Goal: Task Accomplishment & Management: Manage account settings

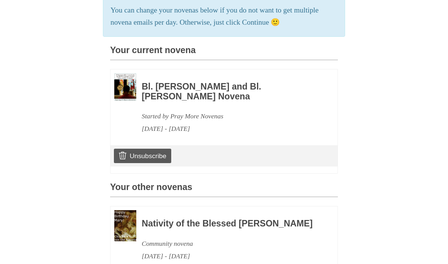
scroll to position [158, 0]
click at [202, 93] on h3 "Bl. [PERSON_NAME] and Bl. [PERSON_NAME] Novena" at bounding box center [229, 92] width 175 height 19
click at [215, 88] on h3 "Bl. [PERSON_NAME] and Bl. [PERSON_NAME] Novena" at bounding box center [229, 92] width 175 height 19
click at [220, 91] on h3 "Bl. [PERSON_NAME] and Bl. [PERSON_NAME] Novena" at bounding box center [229, 92] width 175 height 19
click at [226, 96] on h3 "Bl. [PERSON_NAME] and Bl. [PERSON_NAME] Novena" at bounding box center [229, 92] width 175 height 19
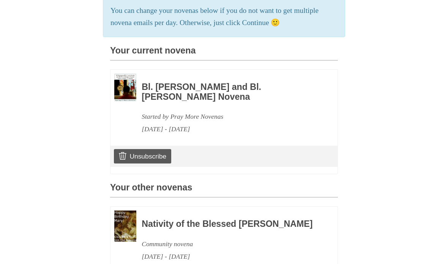
click at [239, 111] on div "Started by Pray More Novenas" at bounding box center [229, 117] width 175 height 13
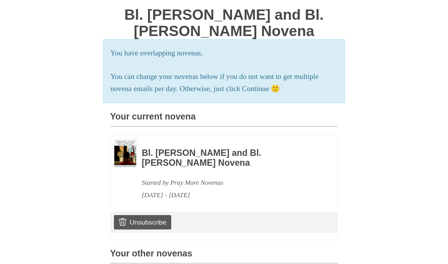
scroll to position [90, 0]
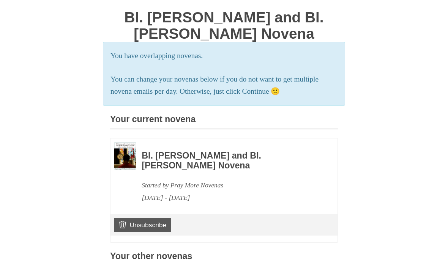
click at [135, 152] on img at bounding box center [125, 156] width 22 height 28
click at [135, 154] on img at bounding box center [125, 156] width 22 height 28
click at [191, 155] on h3 "Bl. [PERSON_NAME] and Bl. [PERSON_NAME] Novena" at bounding box center [229, 160] width 175 height 19
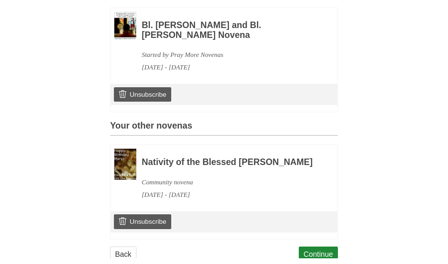
scroll to position [245, 0]
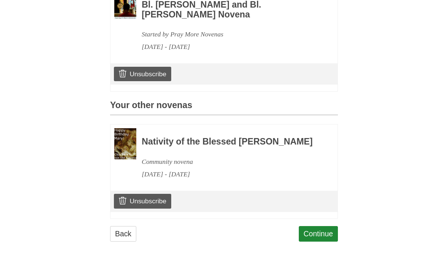
click at [151, 203] on link "Unsubscribe" at bounding box center [142, 201] width 57 height 14
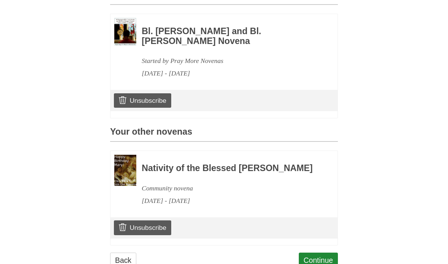
scroll to position [214, 0]
click at [149, 231] on link "Unsubscribe" at bounding box center [142, 227] width 57 height 14
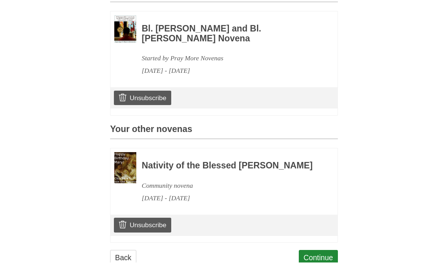
scroll to position [245, 0]
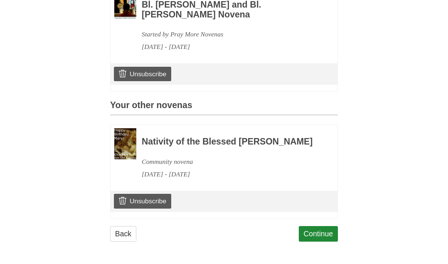
click at [148, 198] on link "Unsubscribe" at bounding box center [142, 201] width 57 height 14
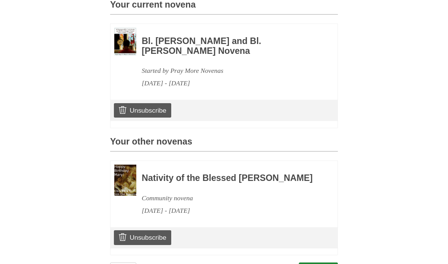
scroll to position [201, 0]
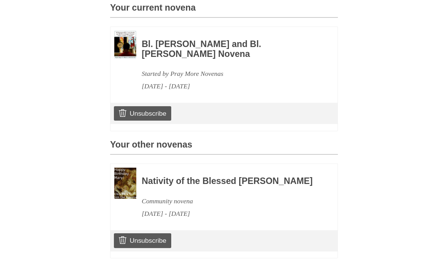
click at [206, 72] on div "Started by Pray More Novenas" at bounding box center [229, 74] width 175 height 13
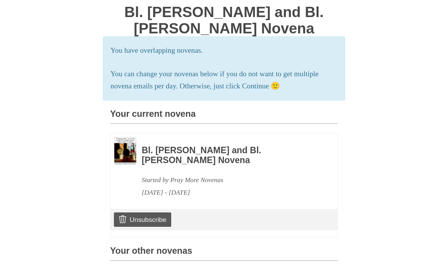
scroll to position [85, 0]
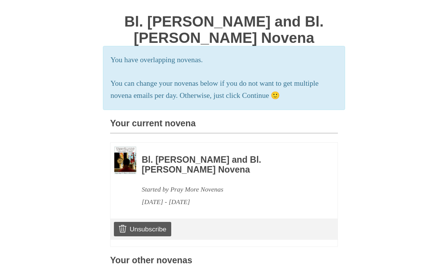
click at [222, 155] on h3 "Bl. [PERSON_NAME] and Bl. [PERSON_NAME] Novena" at bounding box center [229, 164] width 175 height 19
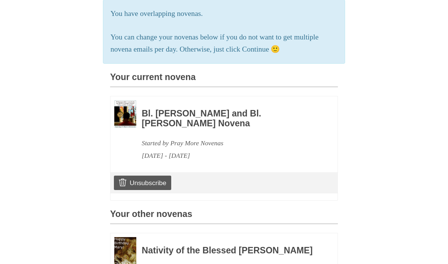
scroll to position [146, 0]
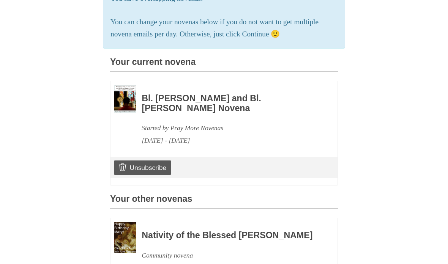
click at [208, 135] on div "[DATE] - [DATE]" at bounding box center [229, 141] width 175 height 13
